Goal: Transaction & Acquisition: Purchase product/service

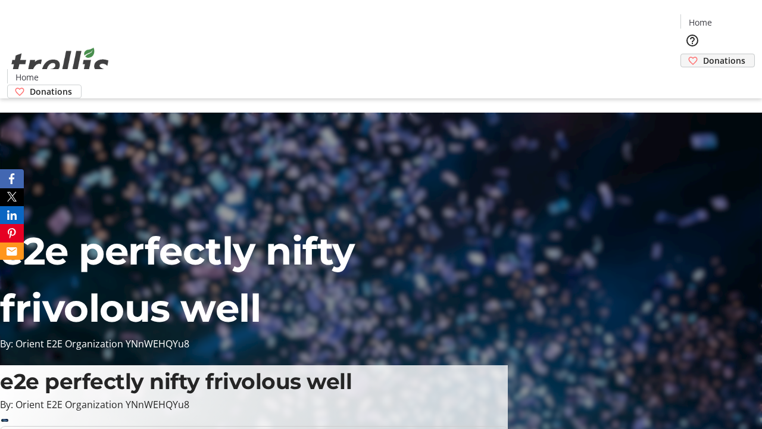
click at [703, 54] on span "Donations" at bounding box center [724, 60] width 42 height 13
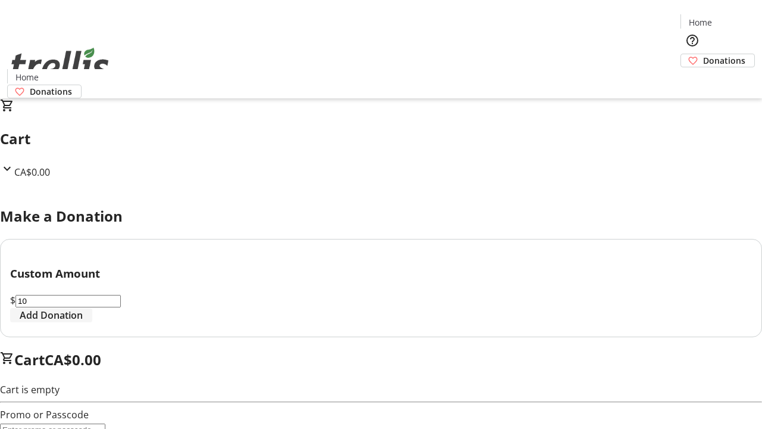
click at [83, 322] on span "Add Donation" at bounding box center [51, 315] width 63 height 14
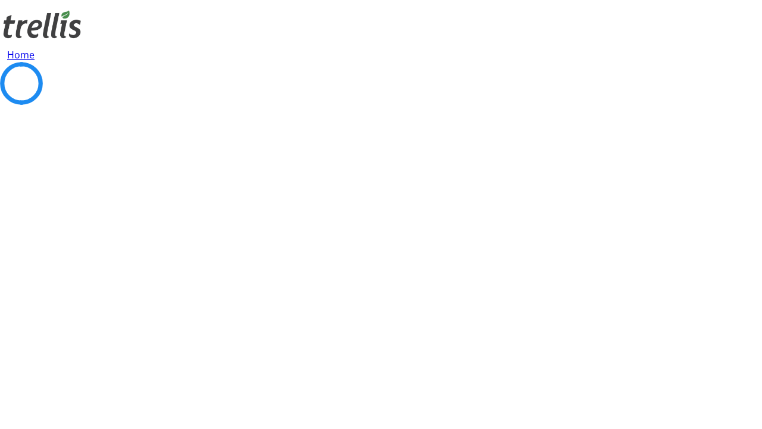
select select "CA"
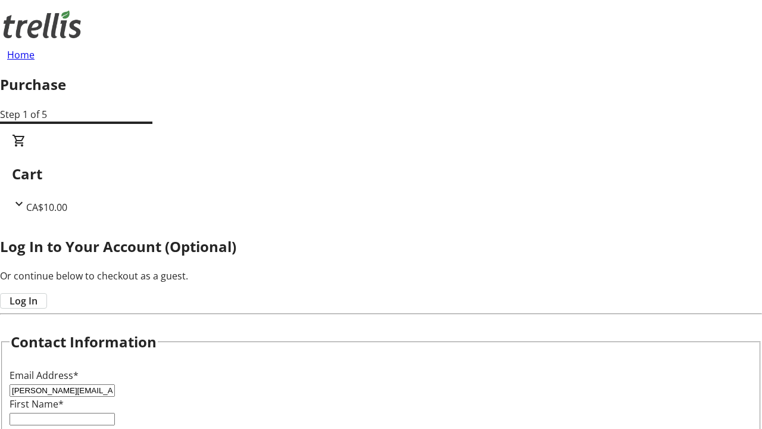
type input "[PERSON_NAME][EMAIL_ADDRESS][PERSON_NAME][DOMAIN_NAME]"
type input "[PERSON_NAME]"
type input "[STREET_ADDRESS][PERSON_NAME]"
type input "Kelowna"
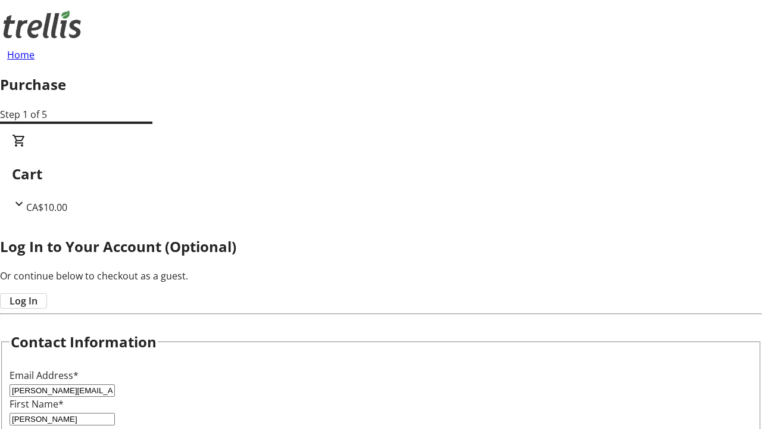
select select "BC"
type input "Kelowna"
type input "V1Y 0C2"
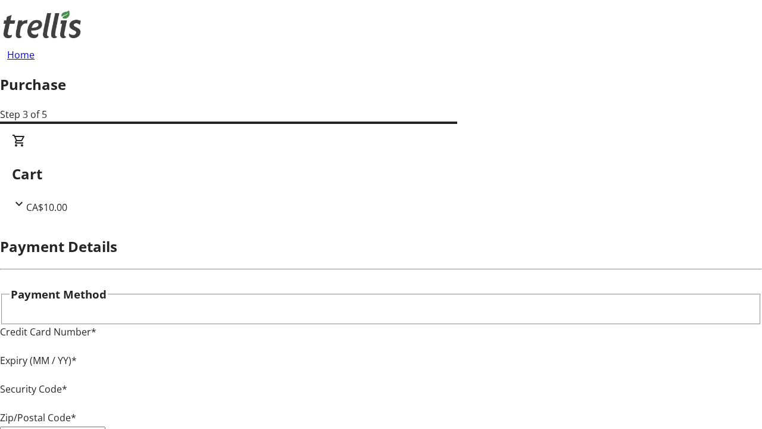
type input "V1Y 0C2"
